Goal: Task Accomplishment & Management: Manage account settings

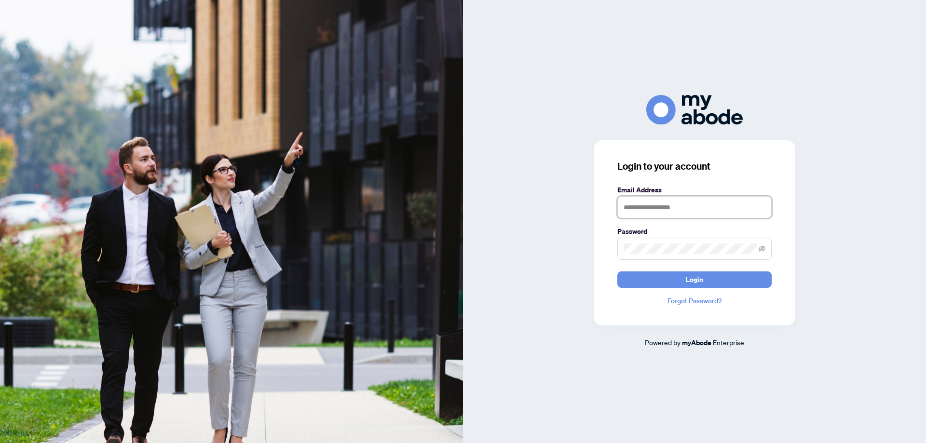
click at [654, 207] on input "text" at bounding box center [694, 207] width 154 height 22
type input "**********"
click at [617, 271] on button "Login" at bounding box center [694, 279] width 154 height 16
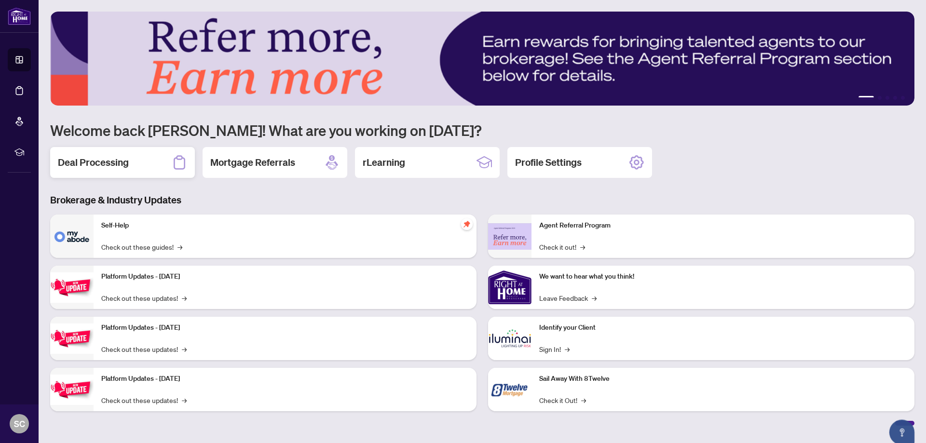
click at [137, 152] on div "Deal Processing" at bounding box center [122, 162] width 145 height 31
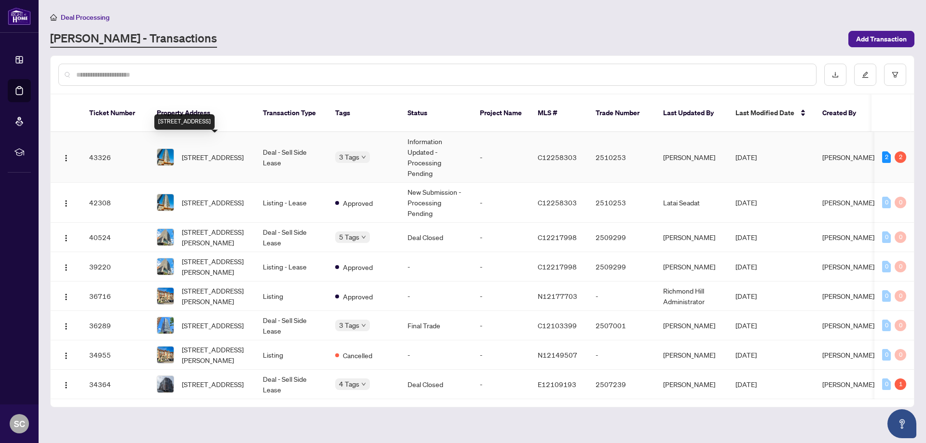
click at [225, 152] on span "3001-50 Wellesley St, Toronto, Ontario M4Y 0C8, Canada" at bounding box center [213, 157] width 62 height 11
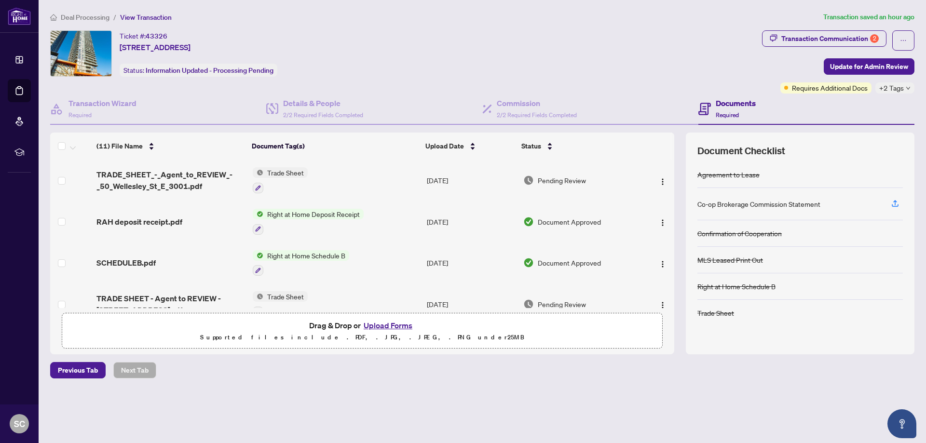
click at [548, 55] on div "Ticket #: 43326 3001-50 Wellesley St, Toronto, Ontario M4Y 0C8, Canada Status: …" at bounding box center [404, 53] width 708 height 46
